Goal: Information Seeking & Learning: Learn about a topic

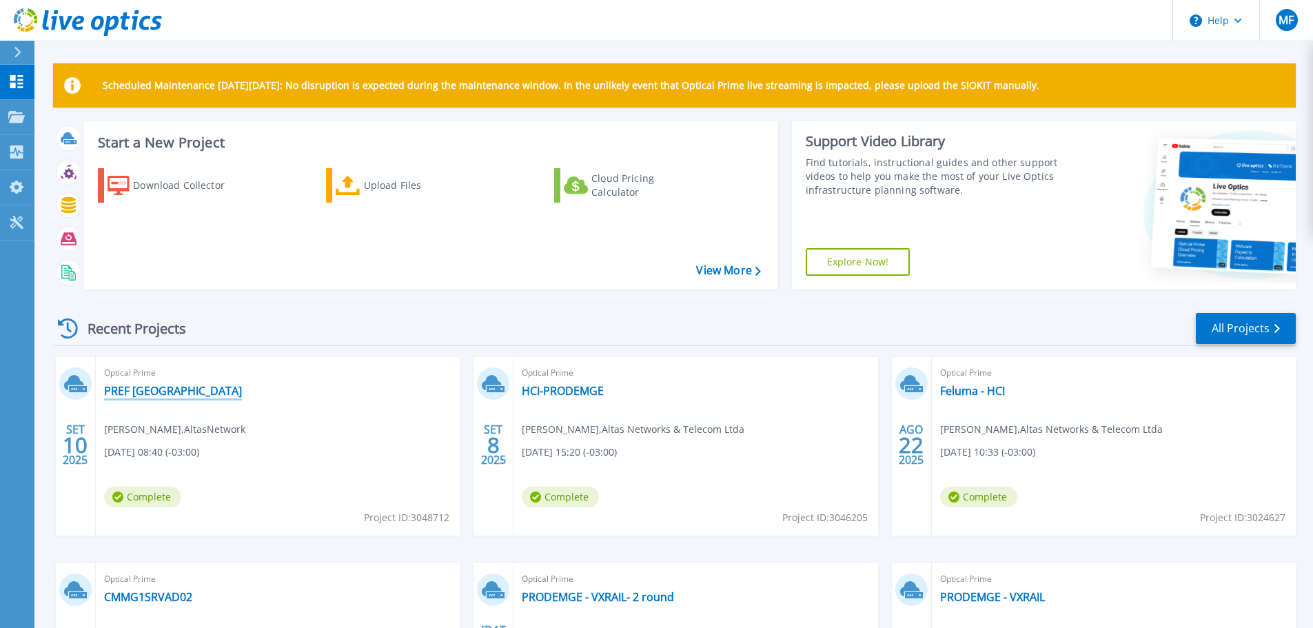
click at [161, 396] on link "PREF [GEOGRAPHIC_DATA]" at bounding box center [173, 391] width 138 height 14
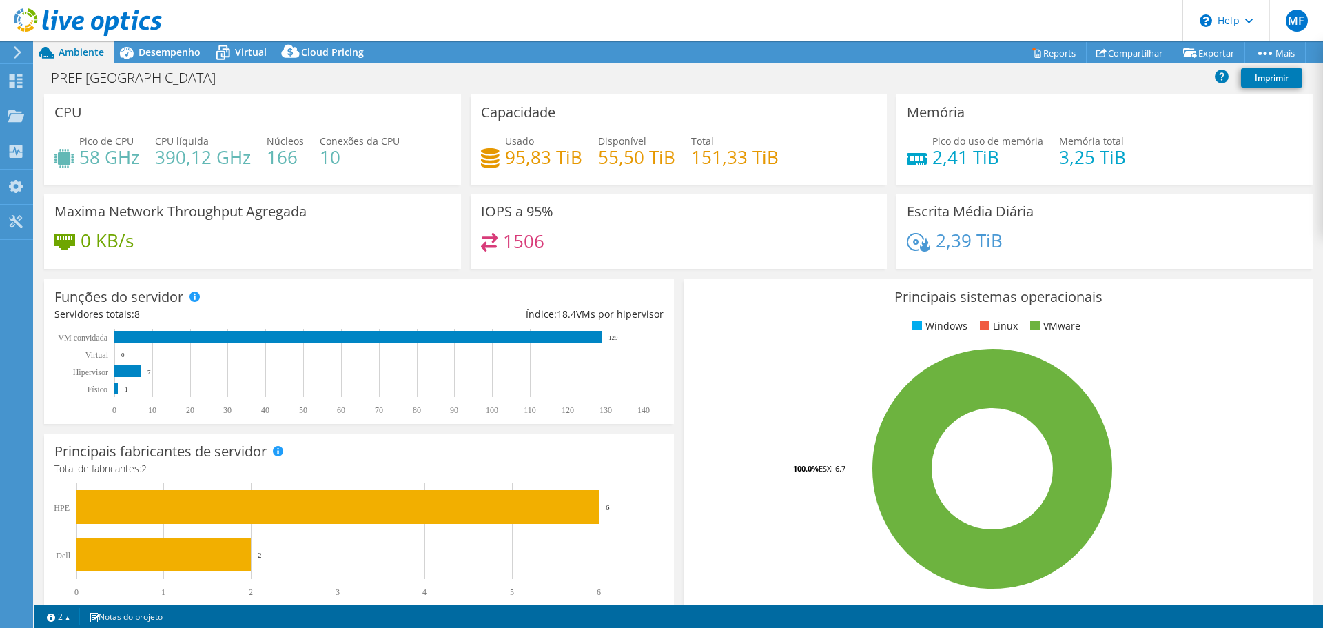
select select "USD"
click at [154, 57] on span "Desempenho" at bounding box center [169, 51] width 62 height 13
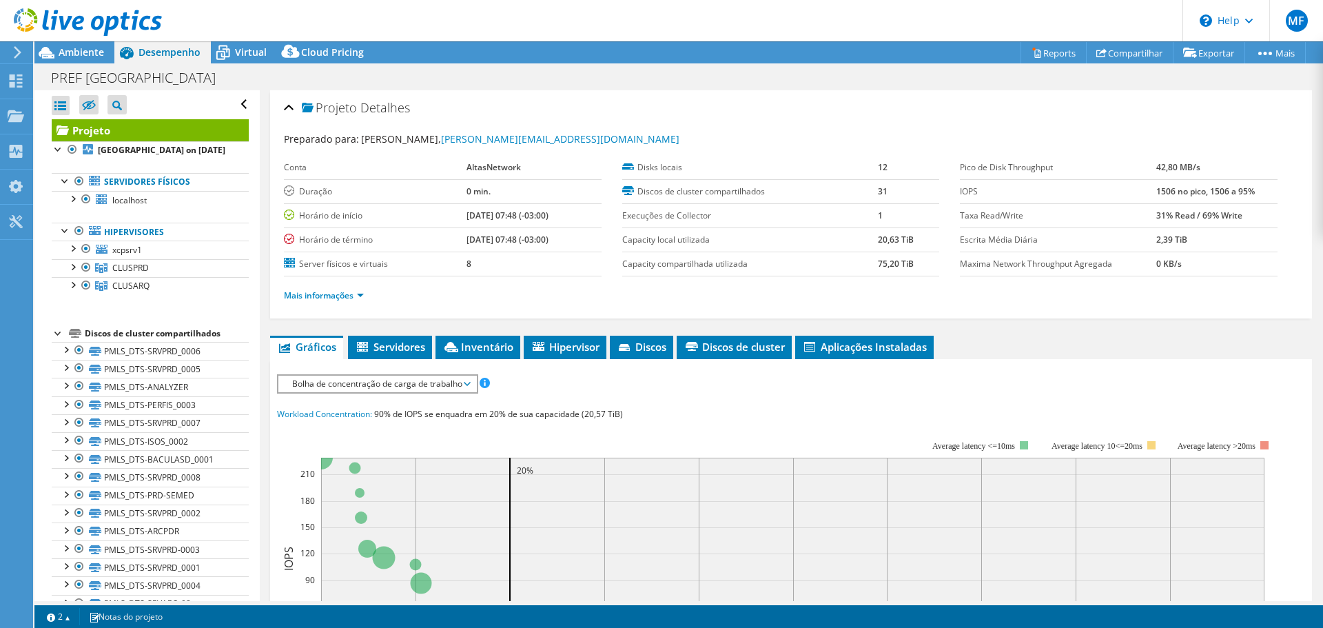
click at [353, 305] on div "Mais informações" at bounding box center [791, 295] width 1014 height 39
click at [396, 342] on span "Servidores" at bounding box center [390, 347] width 70 height 14
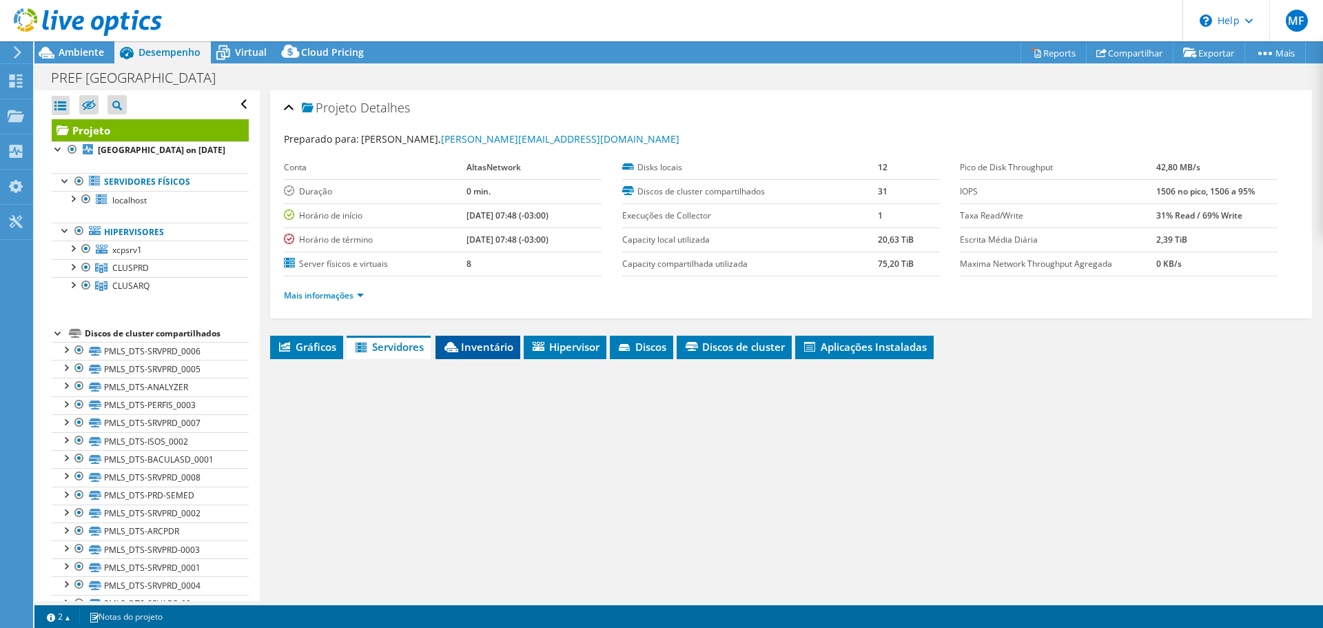
click at [458, 350] on icon at bounding box center [451, 347] width 14 height 10
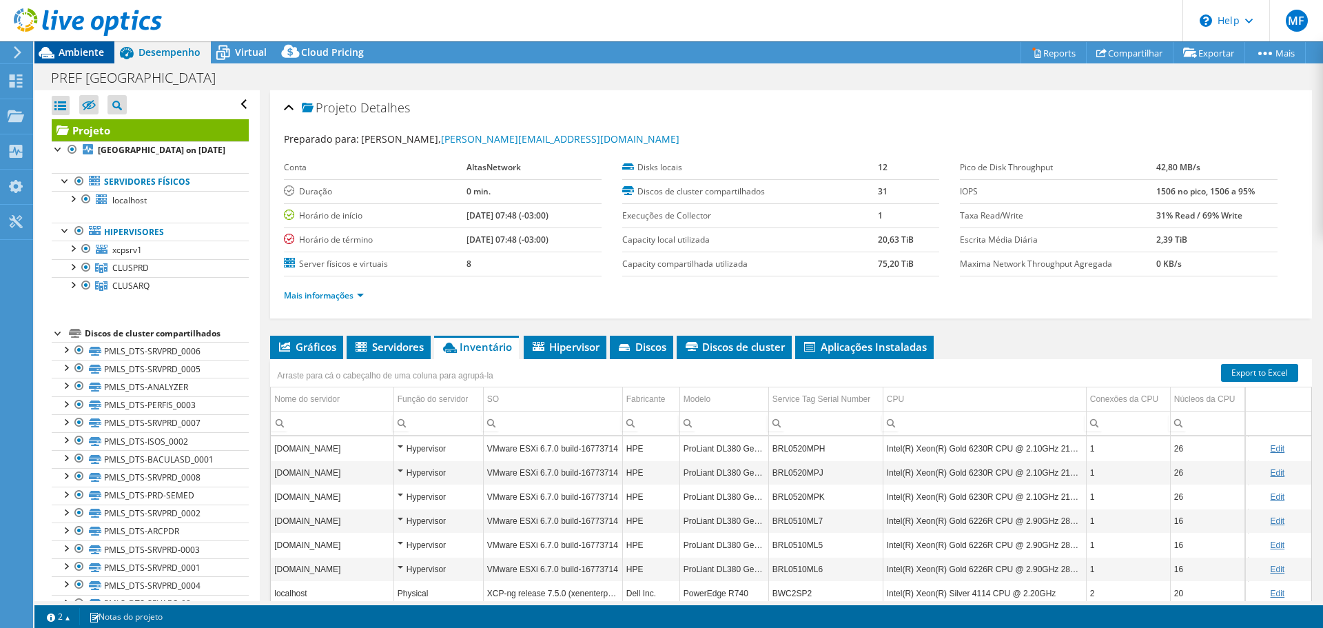
click at [86, 50] on span "Ambiente" at bounding box center [81, 51] width 45 height 13
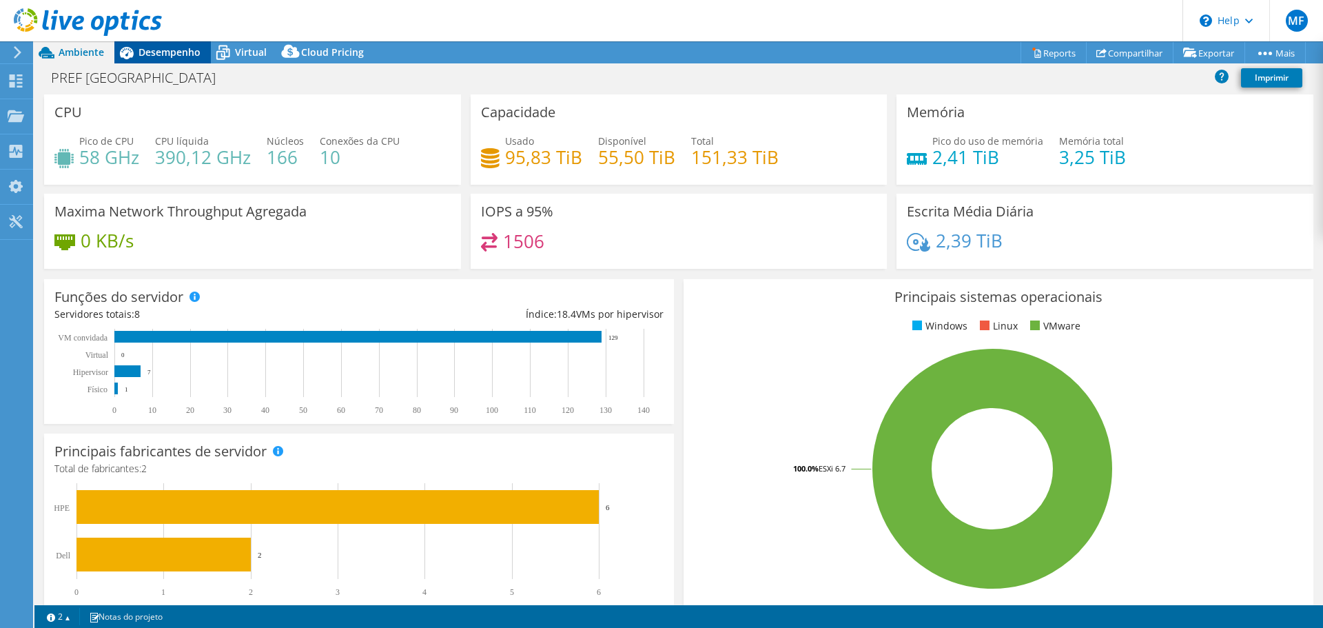
click at [182, 54] on span "Desempenho" at bounding box center [169, 51] width 62 height 13
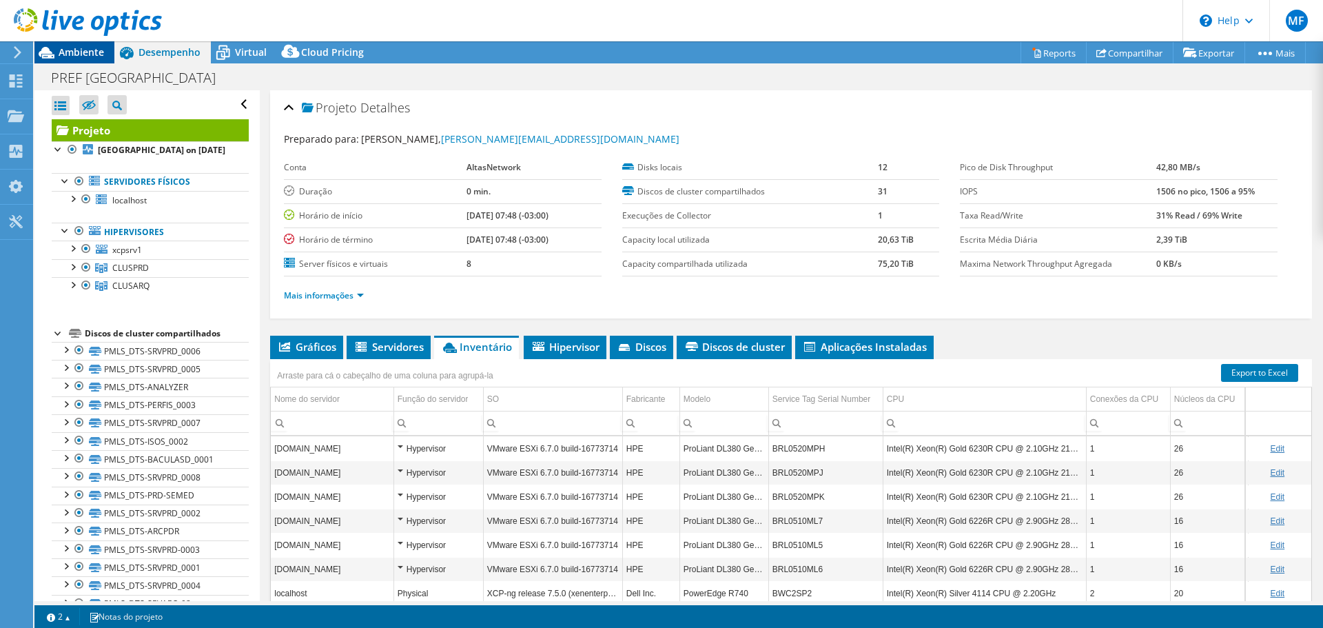
click at [76, 56] on span "Ambiente" at bounding box center [81, 51] width 45 height 13
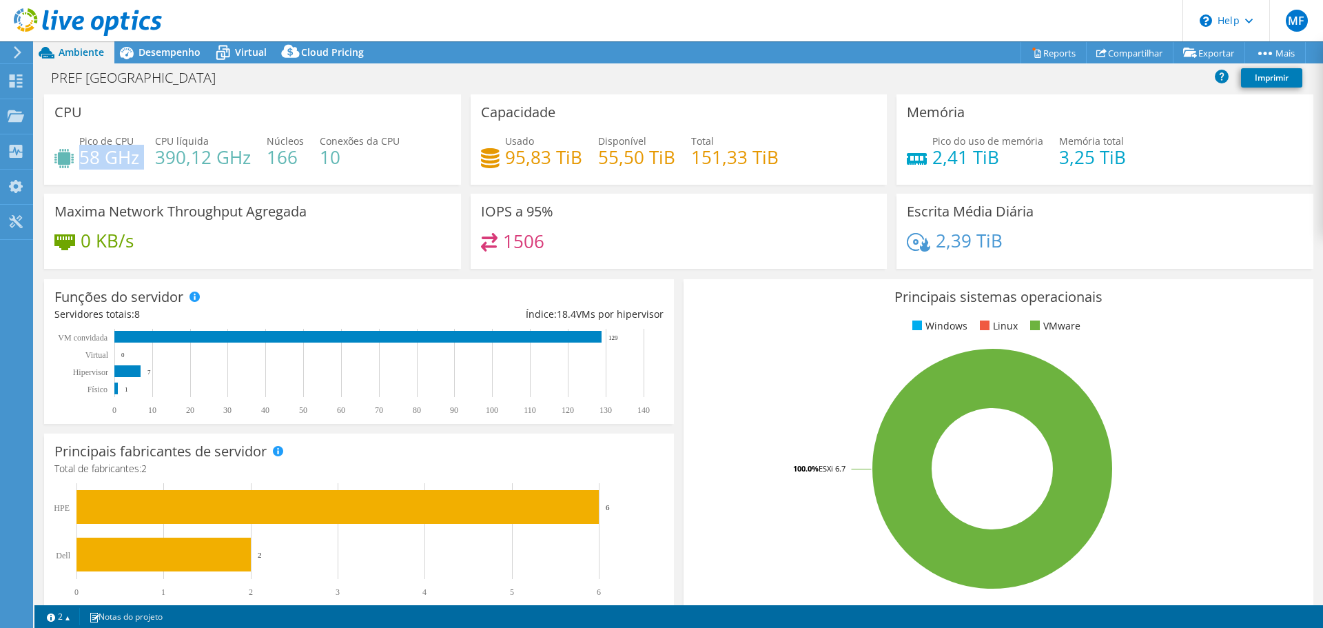
drag, startPoint x: 83, startPoint y: 157, endPoint x: 143, endPoint y: 155, distance: 60.7
click at [143, 155] on div "Pico de CPU 58 GHz CPU líquida 390,12 GHz Núcleos 166 Conexões da CPU 10" at bounding box center [252, 156] width 396 height 45
click at [186, 45] on div "Desempenho" at bounding box center [162, 52] width 96 height 22
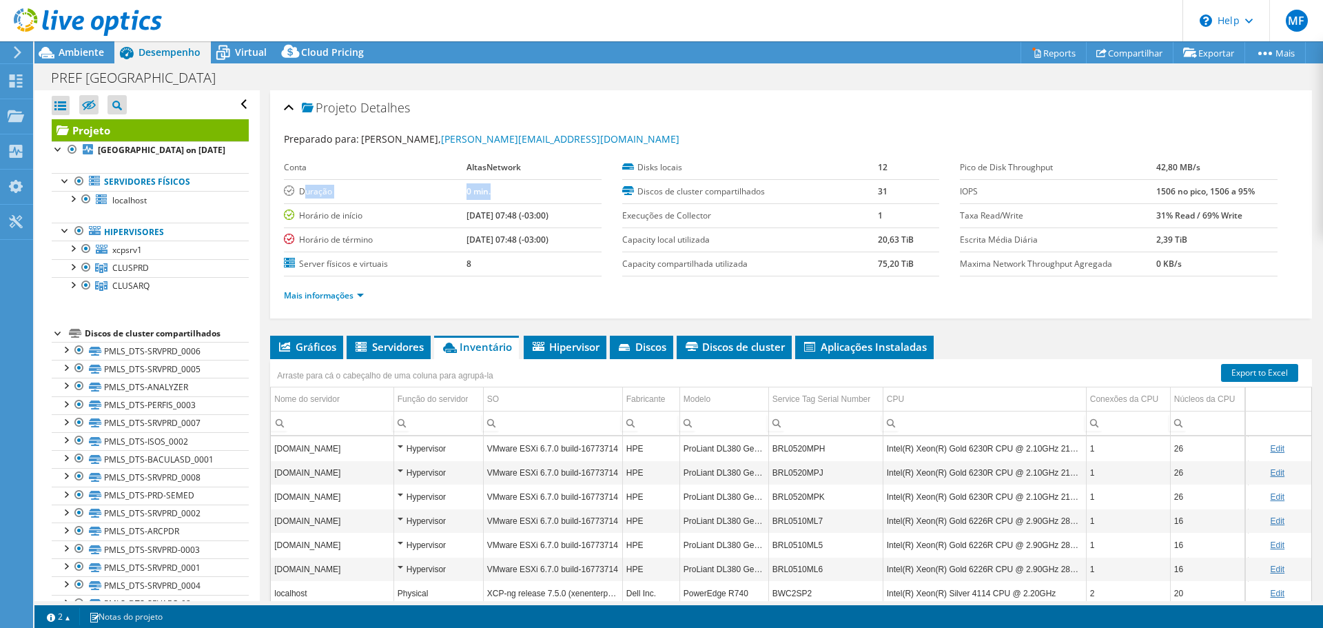
drag, startPoint x: 305, startPoint y: 188, endPoint x: 486, endPoint y: 198, distance: 181.5
click at [486, 198] on tr "Duração 0 min." at bounding box center [443, 191] width 318 height 24
click at [80, 53] on span "Ambiente" at bounding box center [81, 51] width 45 height 13
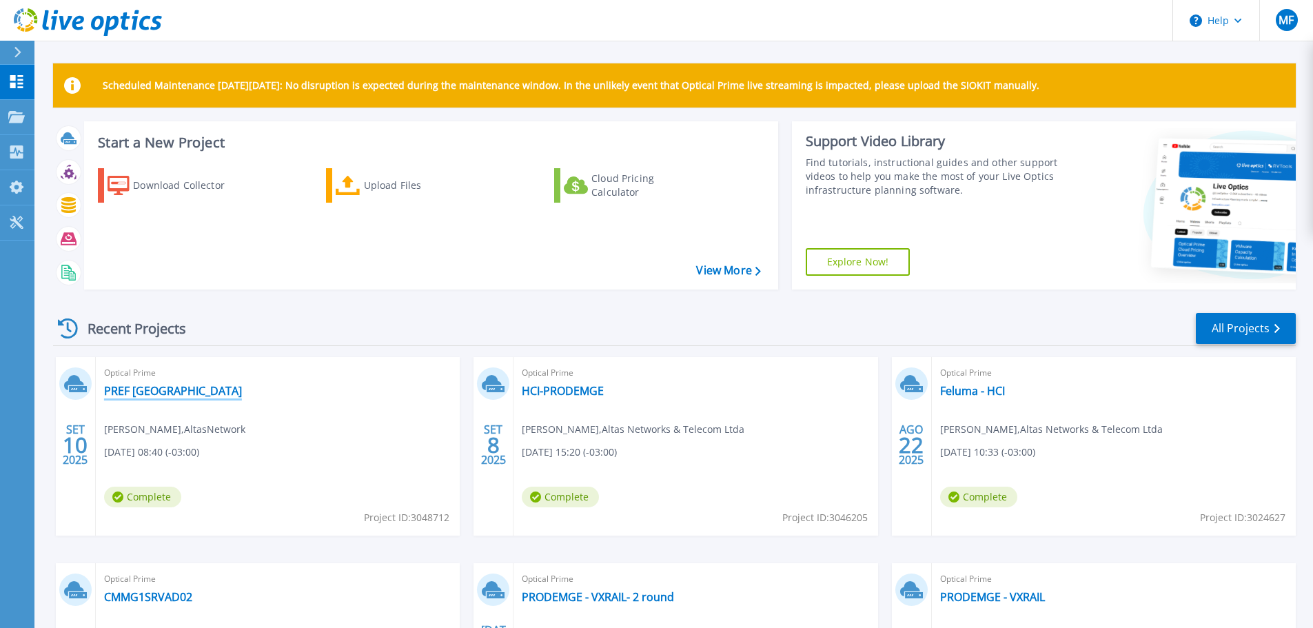
click at [185, 388] on link "PREF [GEOGRAPHIC_DATA]" at bounding box center [173, 391] width 138 height 14
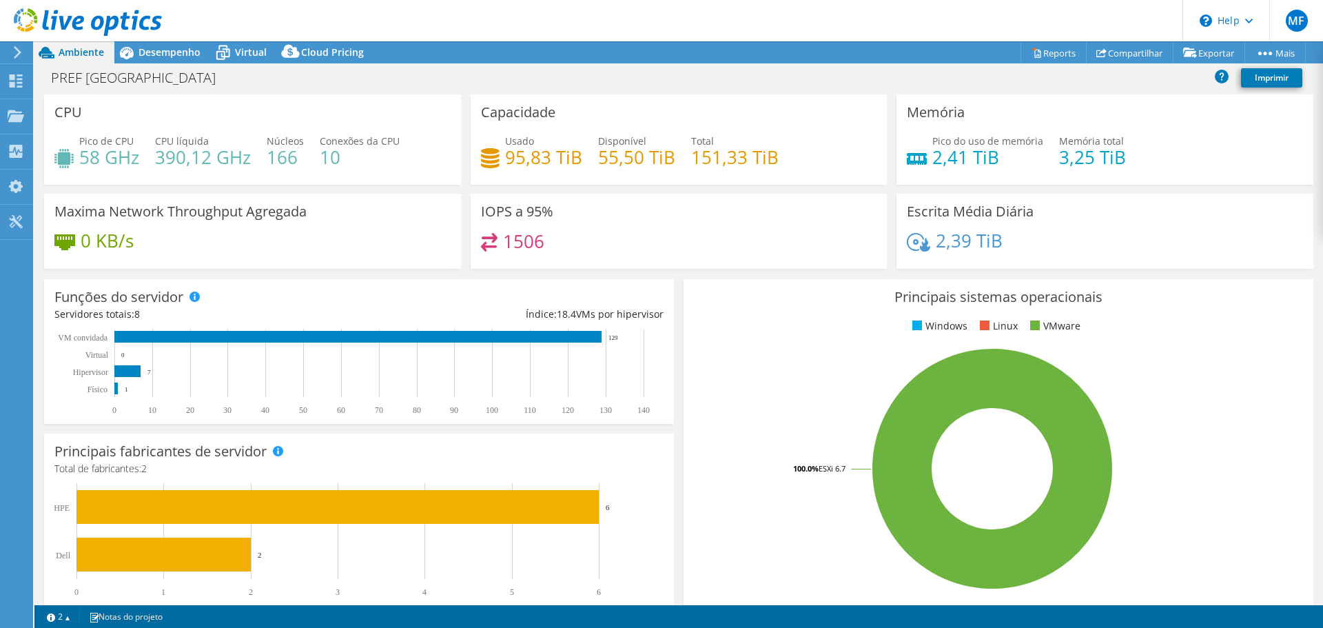
select select "USD"
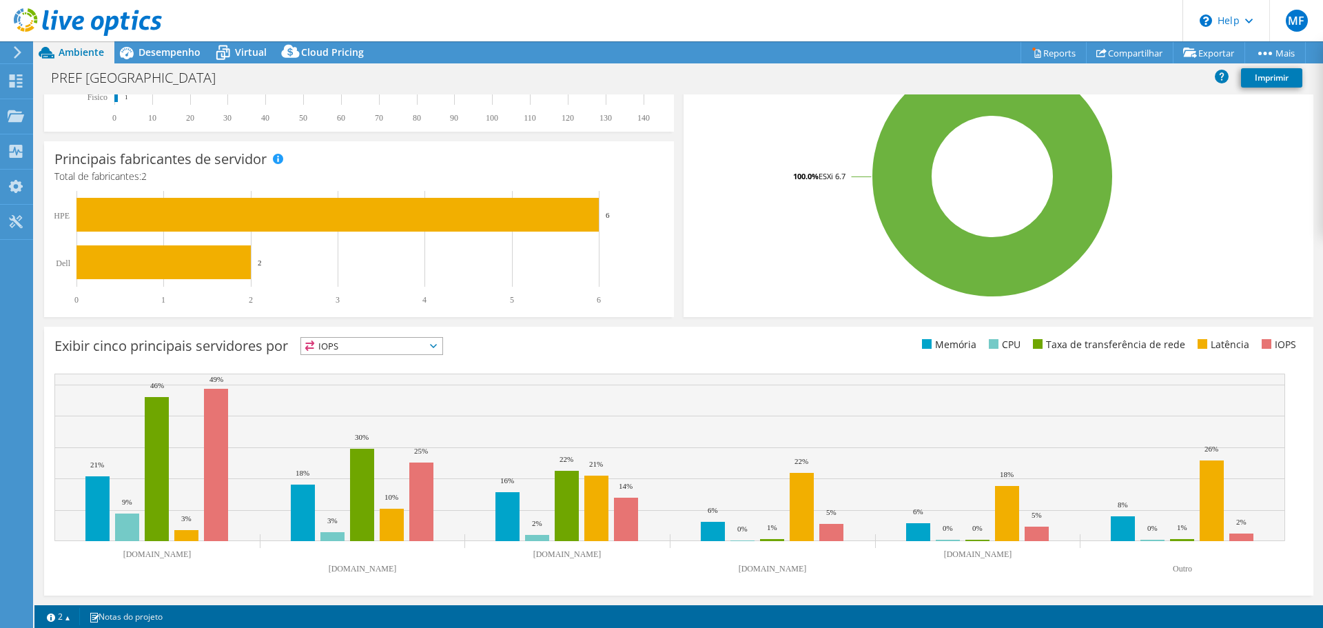
scroll to position [223, 0]
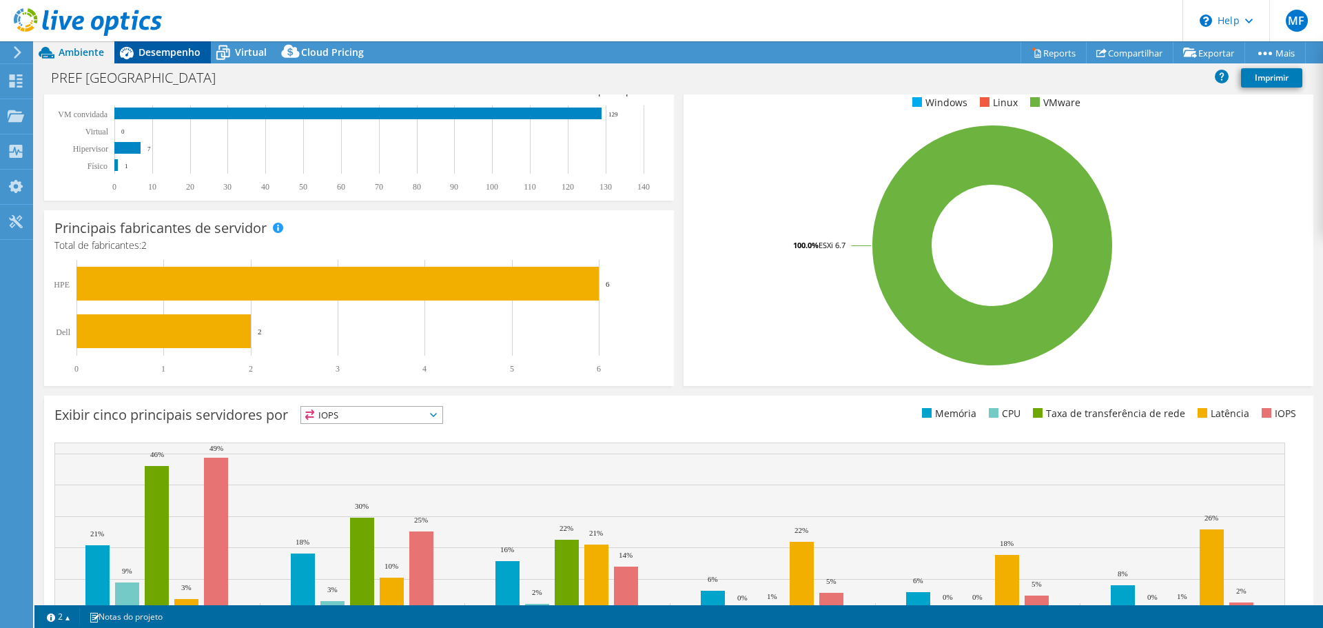
click at [176, 59] on div "Desempenho" at bounding box center [162, 52] width 96 height 22
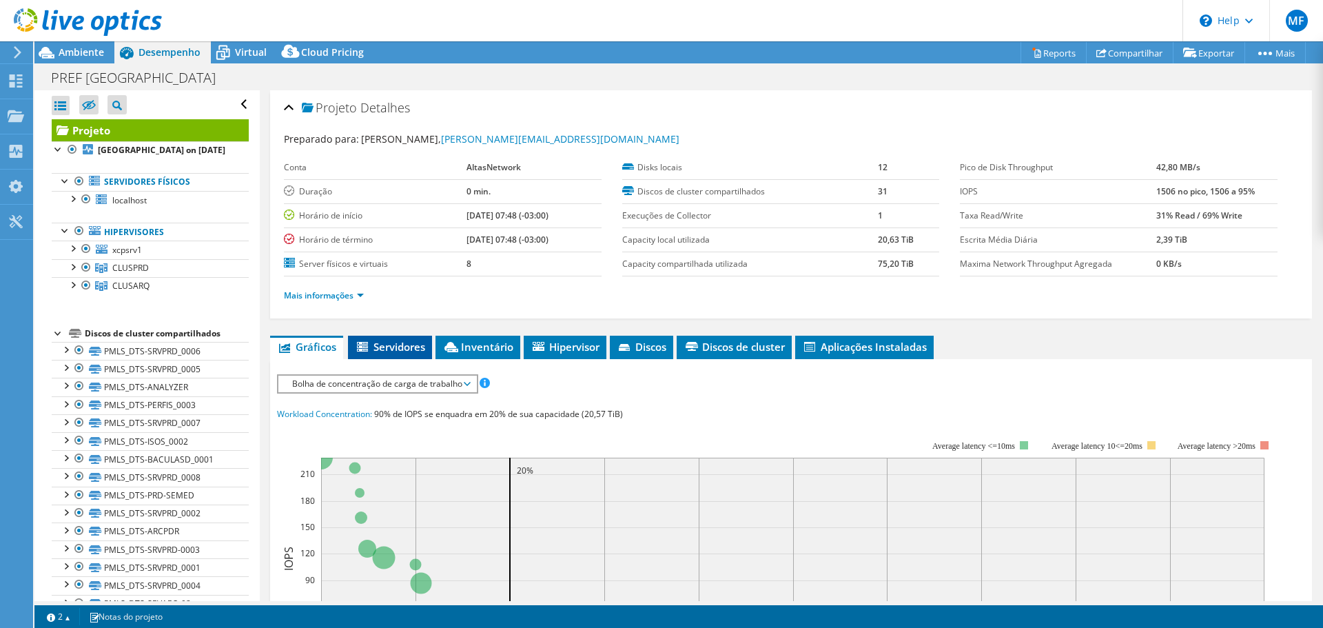
click at [408, 342] on span "Servidores" at bounding box center [390, 347] width 70 height 14
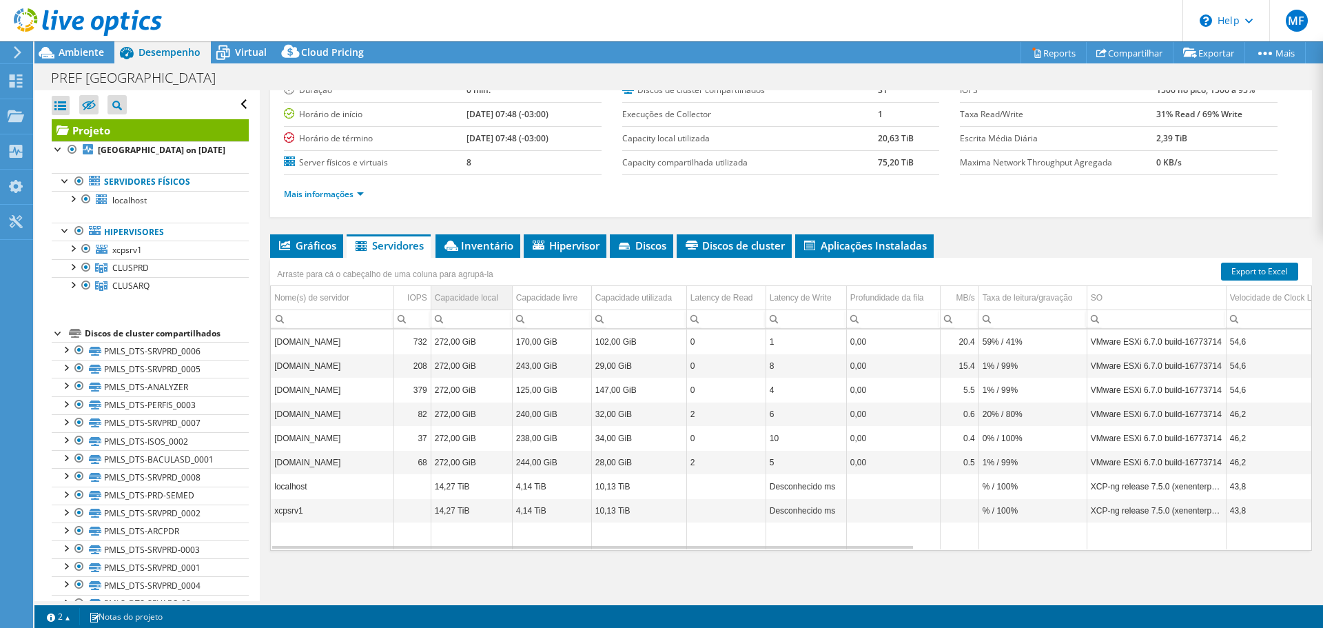
scroll to position [103, 0]
